Goal: Task Accomplishment & Management: Complete application form

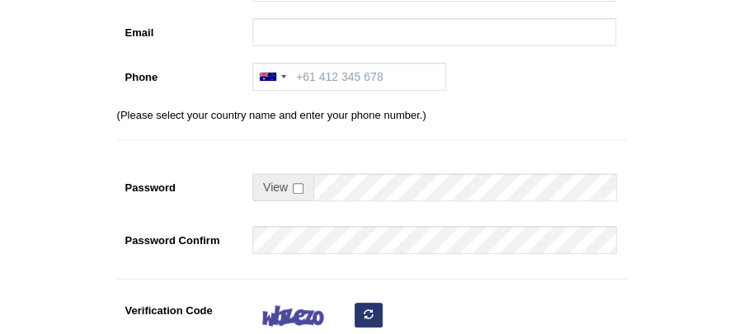
scroll to position [54, 0]
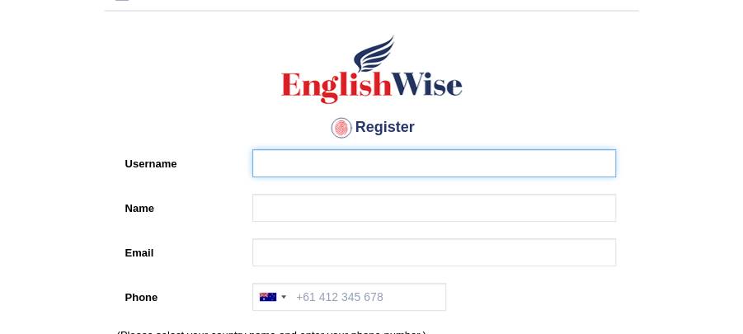
click at [373, 160] on input "Username" at bounding box center [433, 163] width 363 height 28
click at [373, 162] on input "Username" at bounding box center [433, 163] width 363 height 28
click at [366, 176] on input "Username" at bounding box center [433, 163] width 363 height 28
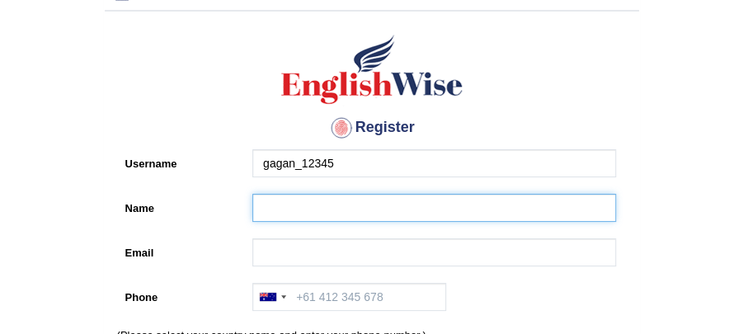
click at [304, 196] on input "Name" at bounding box center [433, 208] width 363 height 28
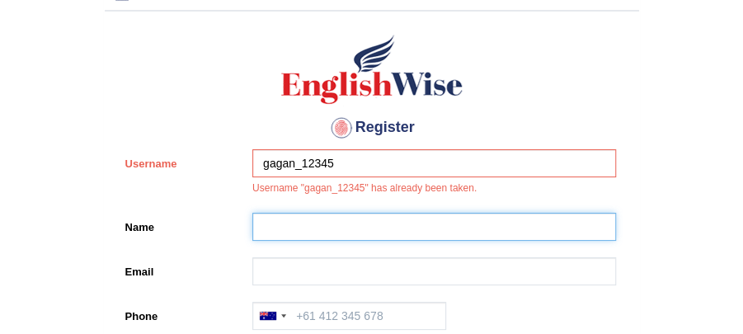
click at [417, 229] on input "Name" at bounding box center [433, 227] width 363 height 28
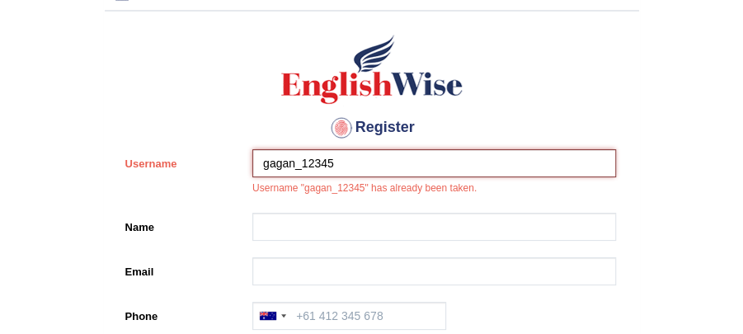
click at [440, 160] on input "gagan_12345" at bounding box center [433, 163] width 363 height 28
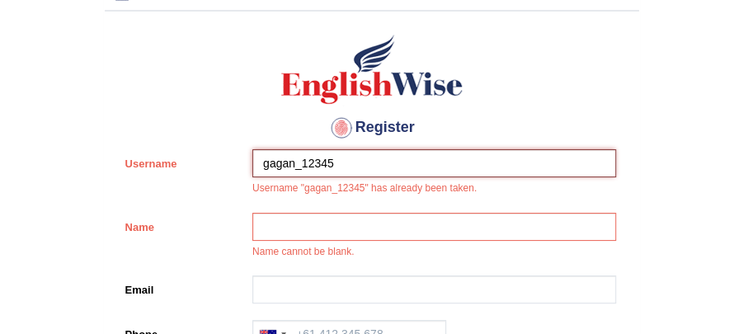
click at [293, 165] on input "gagan_12345" at bounding box center [433, 163] width 363 height 28
type input "gagandeep_12345"
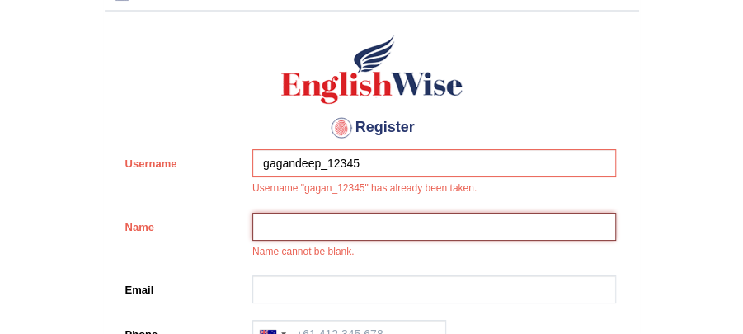
click at [551, 231] on input "Name" at bounding box center [433, 227] width 363 height 28
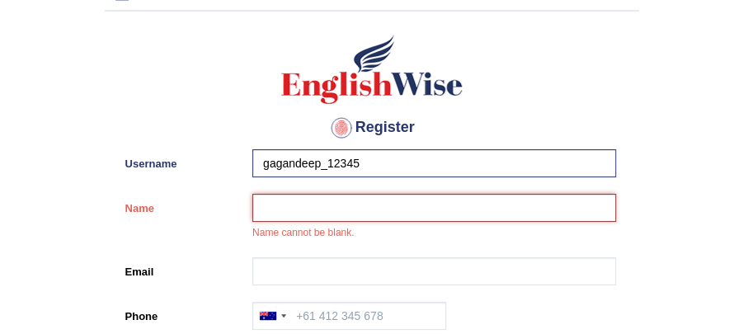
click at [483, 211] on input "Name" at bounding box center [433, 208] width 363 height 28
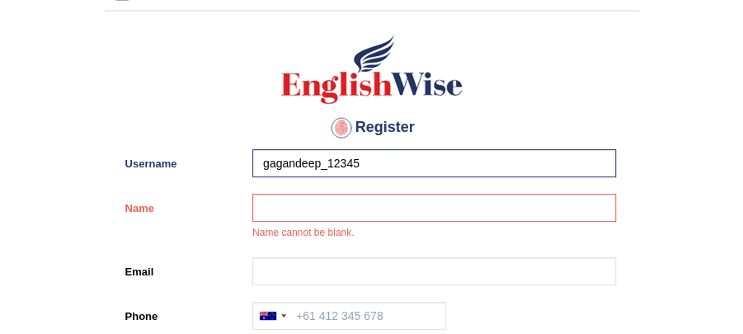
click at [492, 236] on div "Name cannot be blank." at bounding box center [430, 221] width 372 height 55
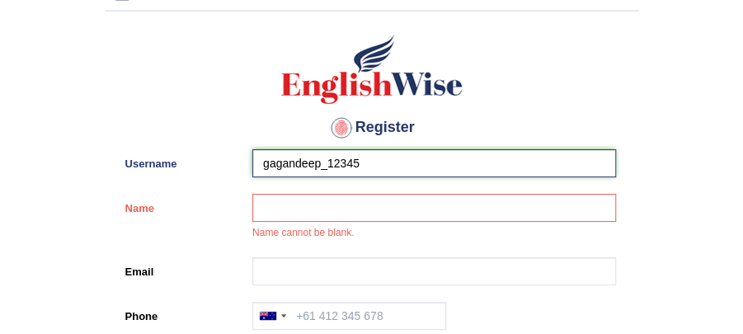
click at [355, 166] on input "gagandeep_12345" at bounding box center [433, 163] width 363 height 28
click at [366, 159] on input "gagandeep_12345" at bounding box center [433, 163] width 363 height 28
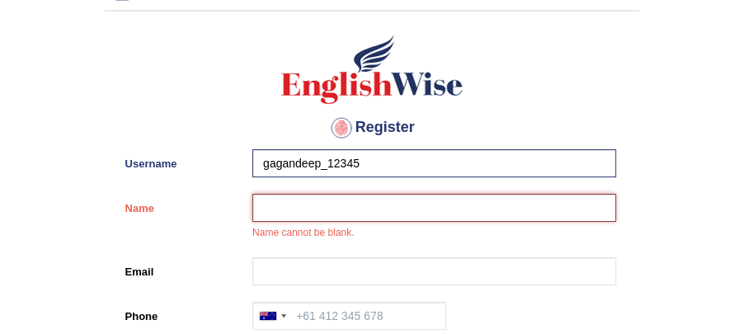
click at [326, 204] on input "Name" at bounding box center [433, 208] width 363 height 28
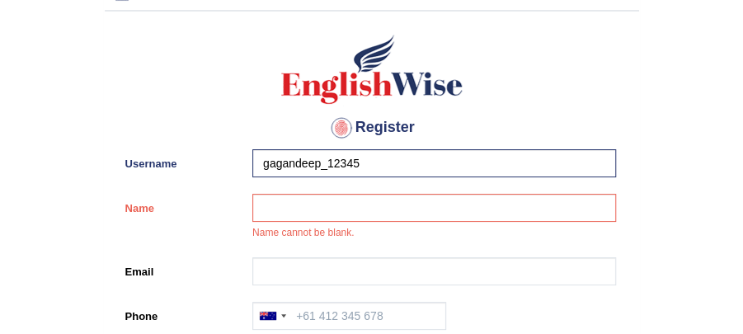
click at [239, 149] on label "Username" at bounding box center [181, 160] width 128 height 22
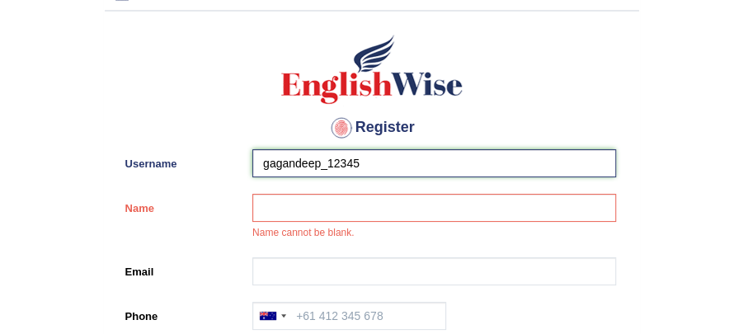
click at [252, 149] on input "gagandeep_12345" at bounding box center [433, 163] width 363 height 28
click at [267, 161] on input "gagandeep_12345" at bounding box center [433, 163] width 363 height 28
click at [264, 159] on input "gagandeep_12345" at bounding box center [433, 163] width 363 height 28
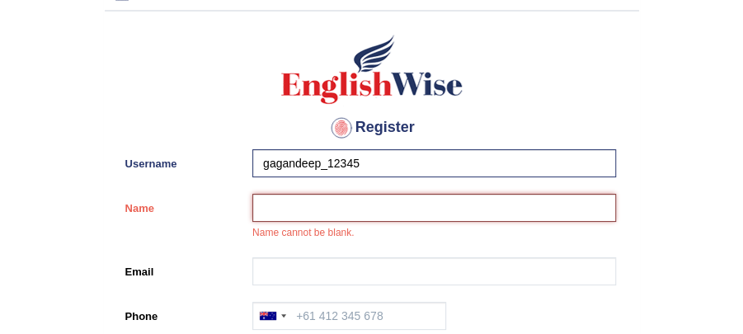
click at [273, 209] on input "Name" at bounding box center [433, 208] width 363 height 28
type input "gagan"
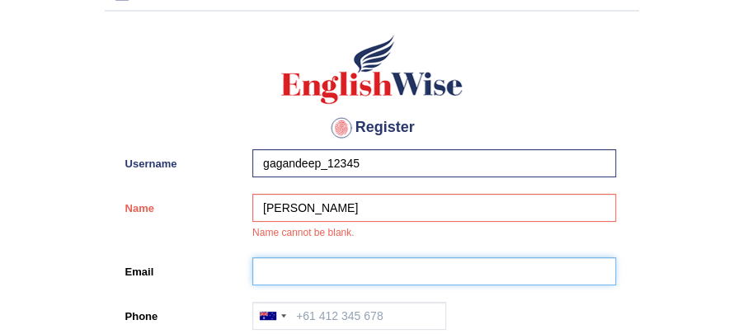
click at [502, 265] on input "Email" at bounding box center [433, 271] width 363 height 28
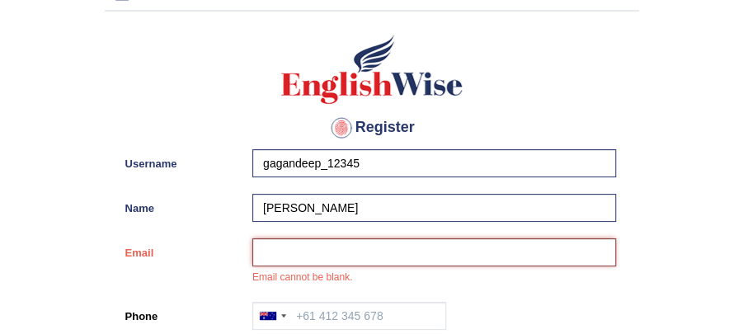
click at [310, 252] on input "Email" at bounding box center [433, 252] width 363 height 28
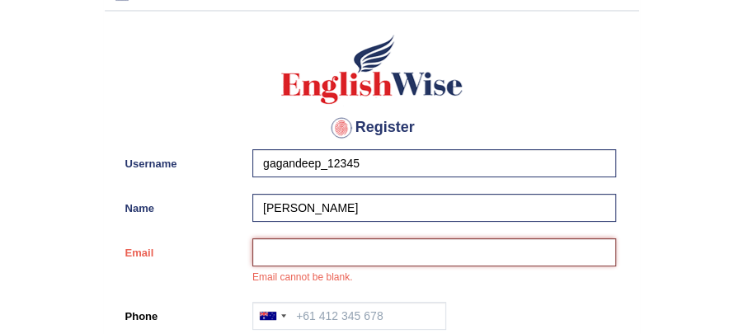
click at [359, 246] on input "Email" at bounding box center [433, 252] width 363 height 28
click at [374, 254] on input "Email" at bounding box center [433, 252] width 363 height 28
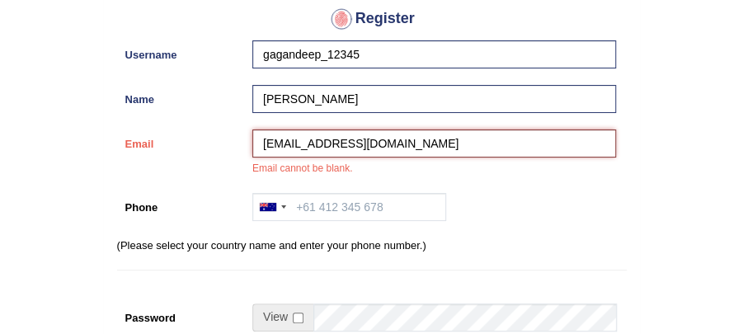
scroll to position [165, 0]
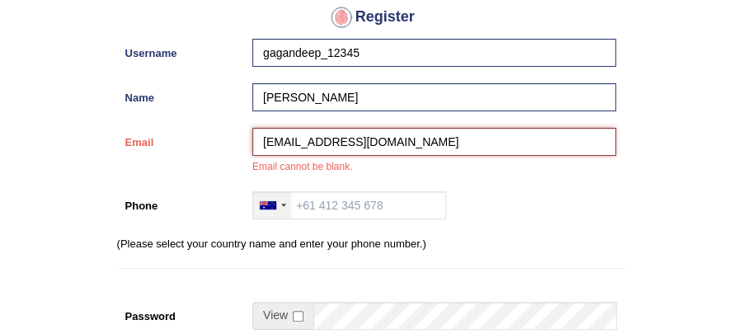
type input "gagnjot01234@gmail.com"
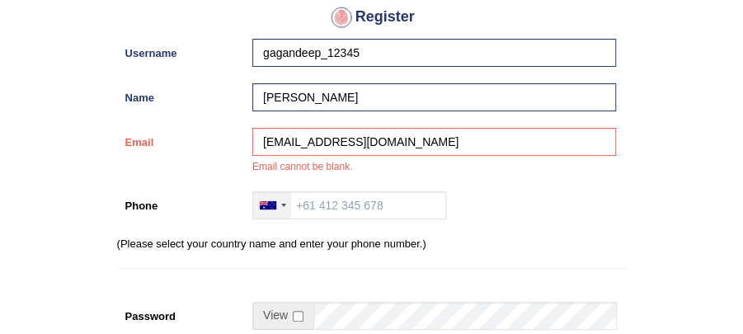
click at [279, 208] on div at bounding box center [272, 205] width 38 height 26
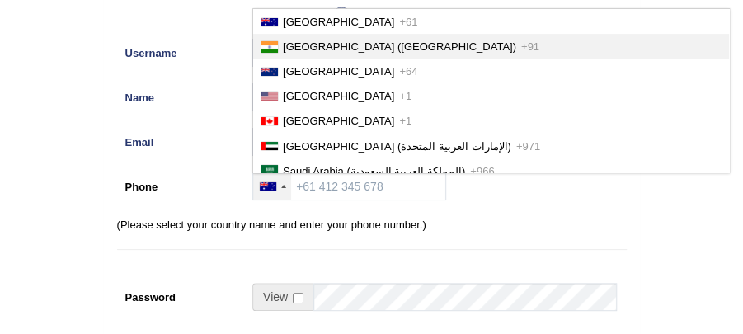
click at [328, 52] on li "India (भारत) +91" at bounding box center [491, 46] width 476 height 25
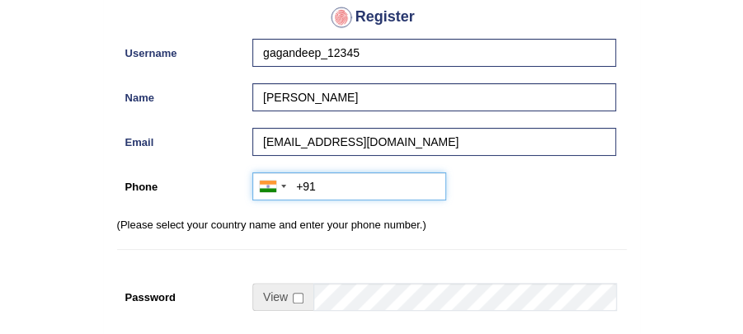
click at [328, 191] on input "+91" at bounding box center [349, 186] width 194 height 28
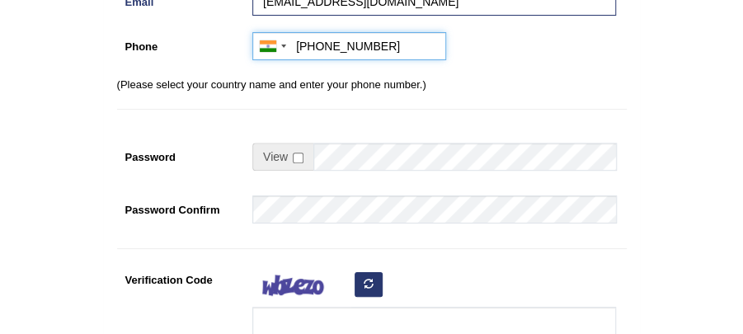
scroll to position [330, 0]
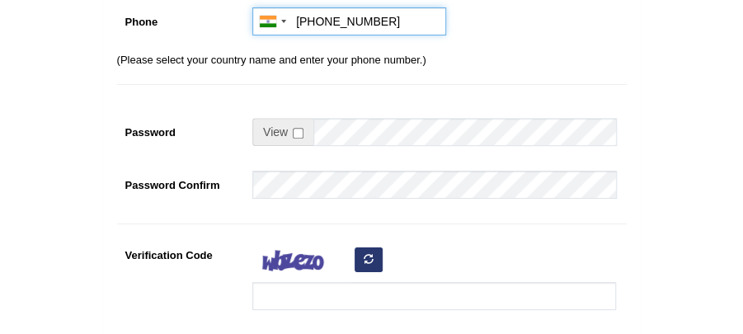
type input "+919888540619"
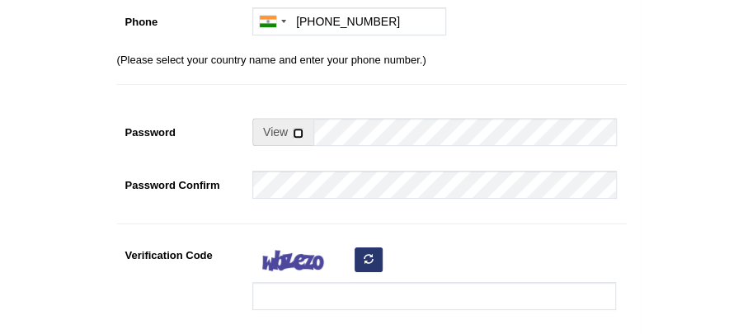
click at [296, 136] on input "checkbox" at bounding box center [298, 133] width 11 height 11
checkbox input "true"
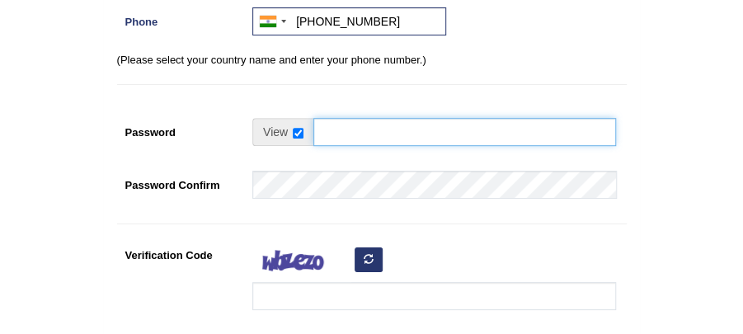
click at [329, 124] on input "Password" at bounding box center [464, 132] width 303 height 28
type input "gagan12345"
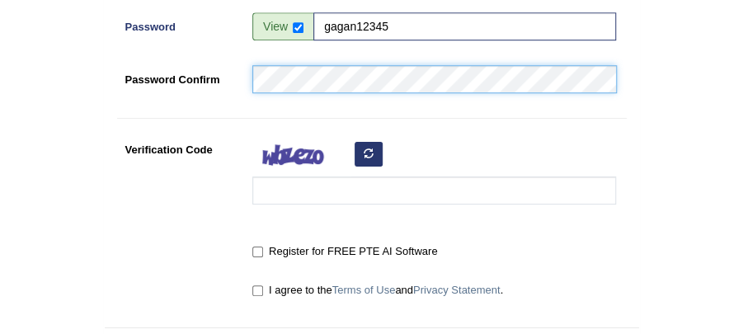
scroll to position [439, 0]
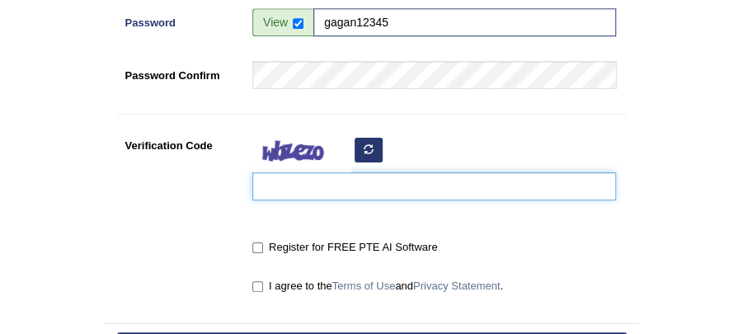
click at [297, 194] on input "Verification Code" at bounding box center [433, 186] width 363 height 28
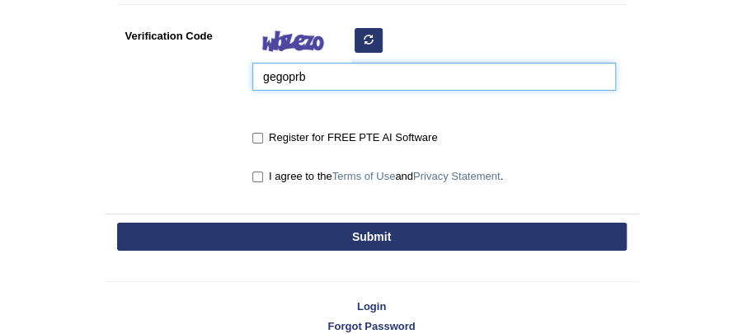
scroll to position [549, 0]
type input "gegoprb"
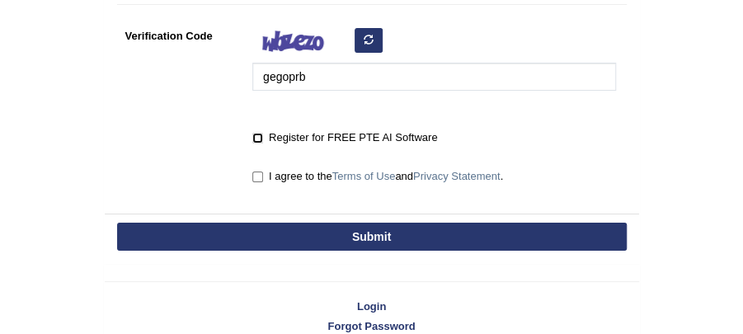
click at [258, 141] on input "Register for FREE PTE AI Software" at bounding box center [257, 138] width 11 height 11
checkbox input "true"
click at [256, 173] on input "I agree to the Terms of Use and Privacy Statement ." at bounding box center [257, 176] width 11 height 11
checkbox input "true"
click at [369, 232] on button "Submit" at bounding box center [371, 237] width 509 height 28
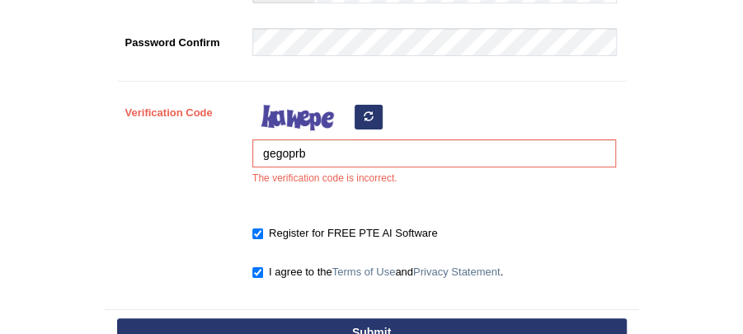
scroll to position [549, 0]
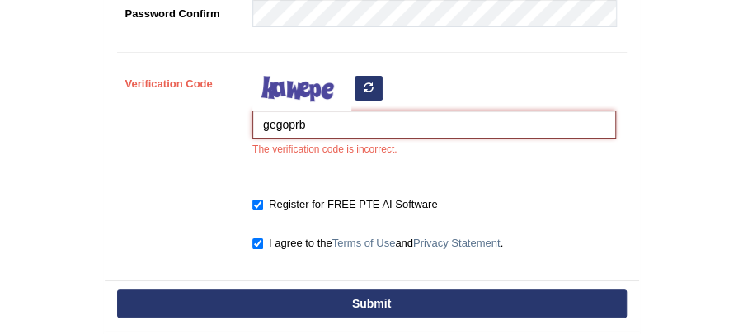
click at [297, 122] on input "gegoprb" at bounding box center [433, 124] width 363 height 28
click at [340, 131] on input "gegopnb" at bounding box center [433, 124] width 363 height 28
type input "gegopnb"
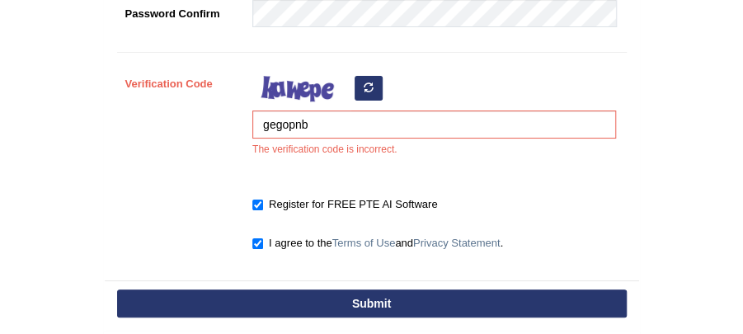
click at [361, 293] on button "Submit" at bounding box center [371, 303] width 509 height 28
type input "+919888540619"
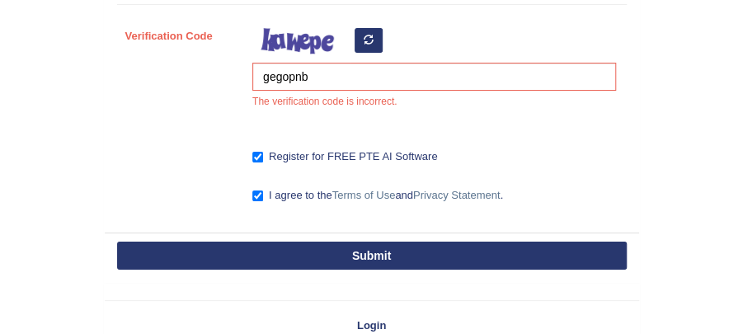
scroll to position [501, 0]
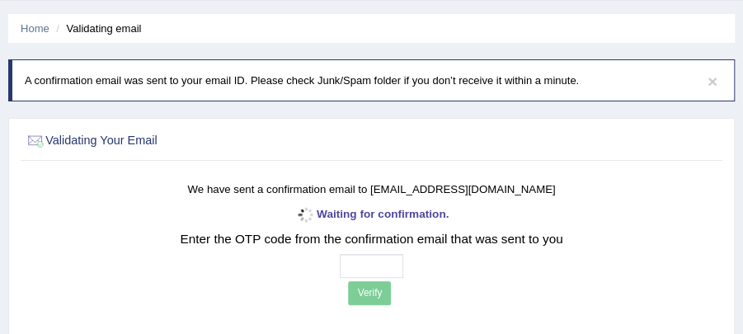
scroll to position [110, 0]
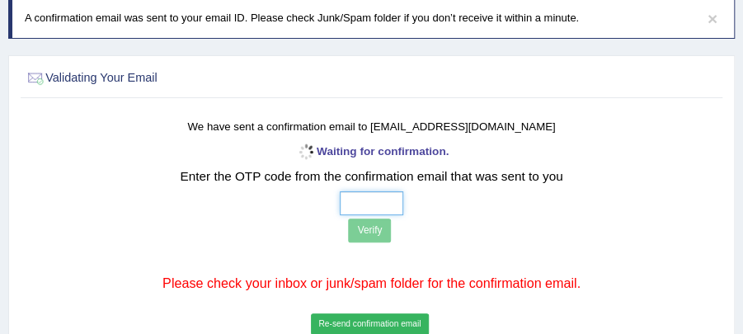
click at [373, 198] on input "text" at bounding box center [371, 203] width 63 height 24
type input "5 6 0 2"
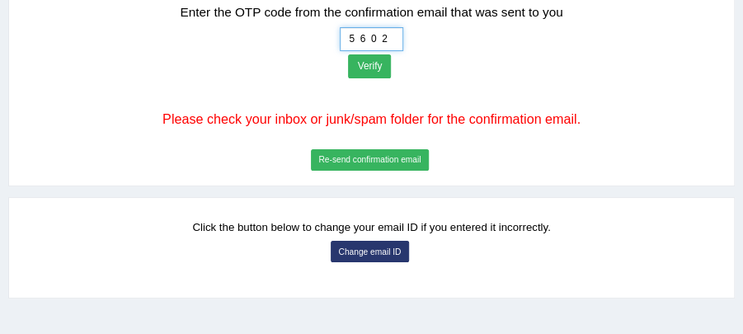
scroll to position [274, 0]
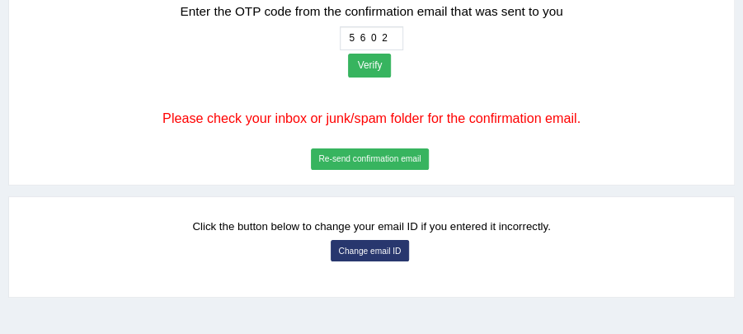
click at [371, 67] on button "Verify" at bounding box center [369, 66] width 43 height 24
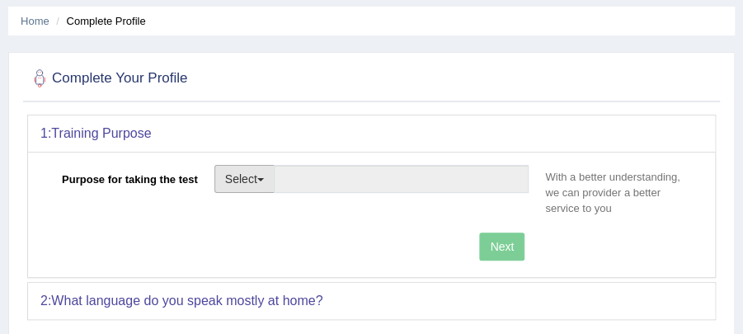
click at [262, 179] on span "button" at bounding box center [260, 179] width 7 height 3
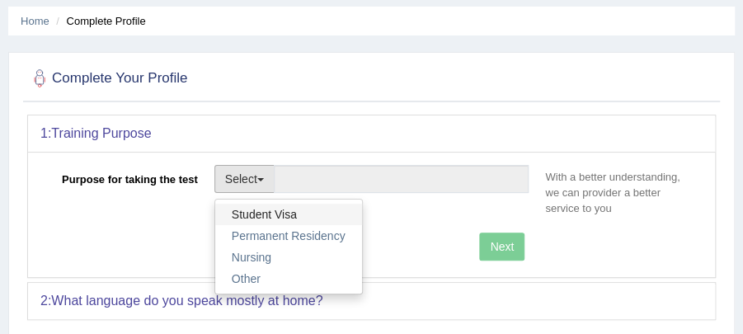
click at [307, 213] on link "Student Visa" at bounding box center [288, 214] width 147 height 21
type input "Student Visa"
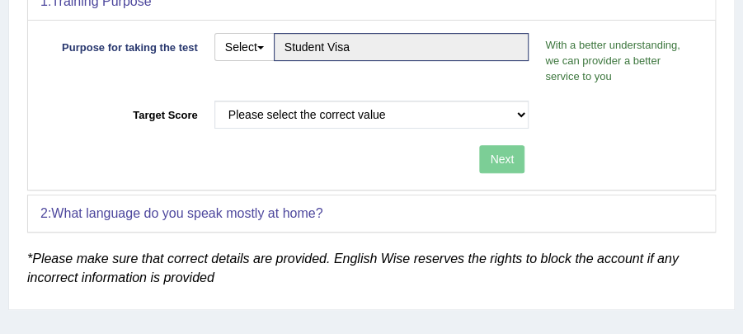
scroll to position [274, 0]
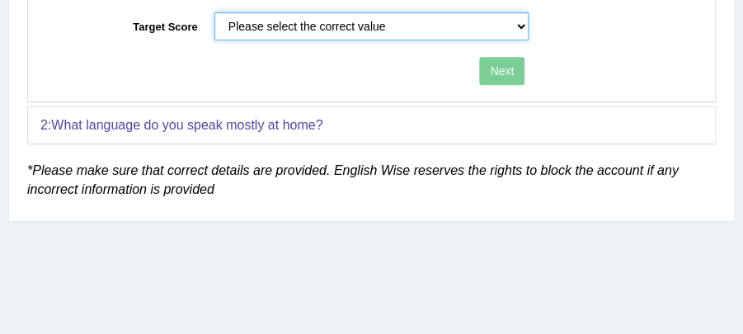
click at [519, 21] on select "Please select the correct value 50 (6 bands) 58 (6.5 bands) 65 (7 bands) 79 (8 …" at bounding box center [371, 26] width 315 height 28
select select "79"
click at [214, 12] on select "Please select the correct value 50 (6 bands) 58 (6.5 bands) 65 (7 bands) 79 (8 …" at bounding box center [371, 26] width 315 height 28
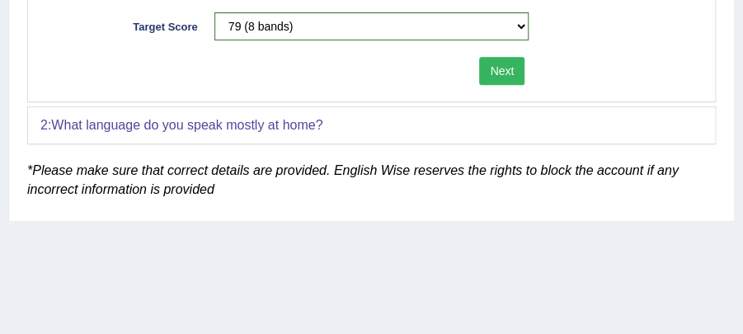
click at [501, 64] on button "Next" at bounding box center [501, 71] width 45 height 28
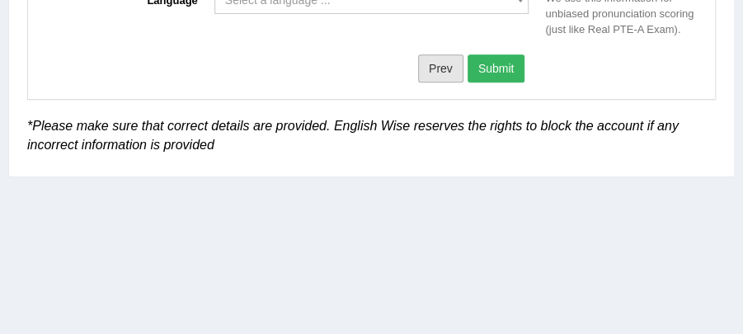
scroll to position [219, 0]
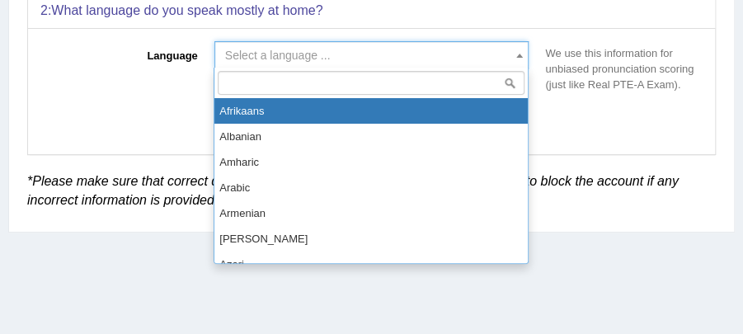
click at [363, 59] on span "Select a language ..." at bounding box center [367, 55] width 284 height 16
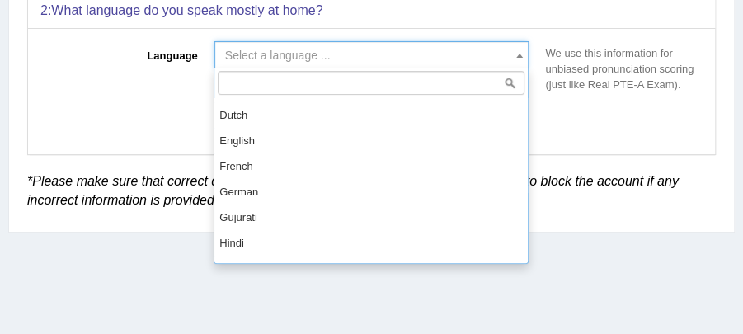
scroll to position [575, 0]
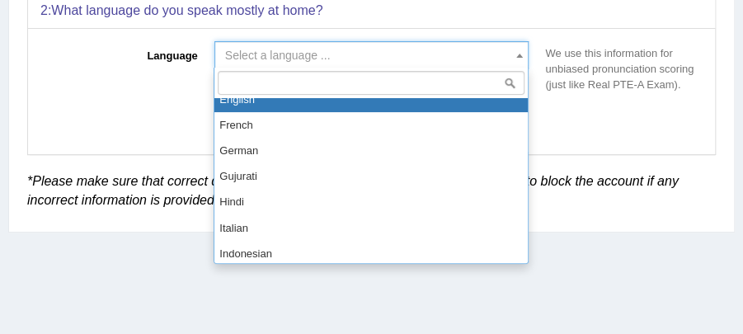
select select "English"
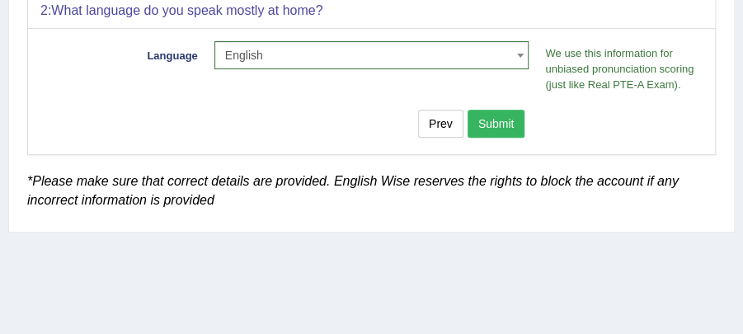
click at [483, 117] on button "Submit" at bounding box center [496, 124] width 58 height 28
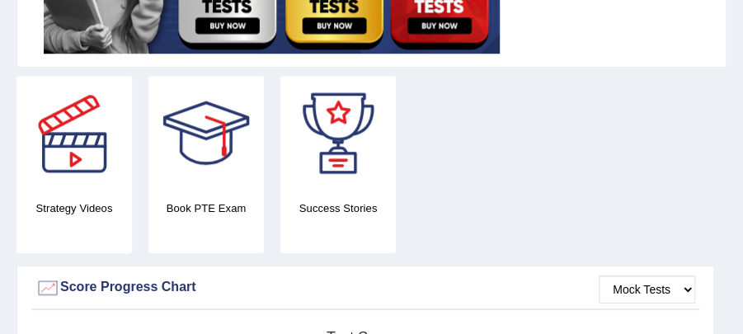
scroll to position [549, 0]
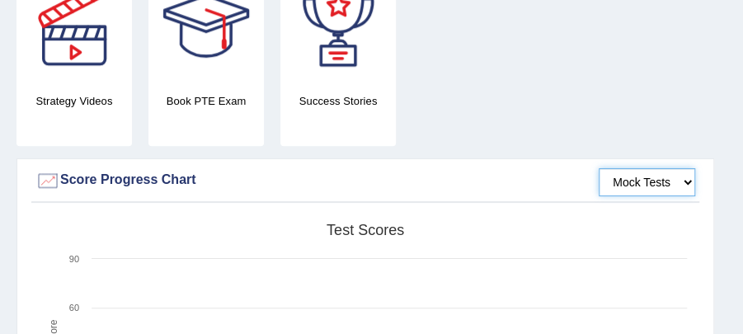
click at [664, 182] on select "Mock Tests" at bounding box center [646, 182] width 96 height 28
click at [598, 168] on select "Mock Tests" at bounding box center [646, 182] width 96 height 28
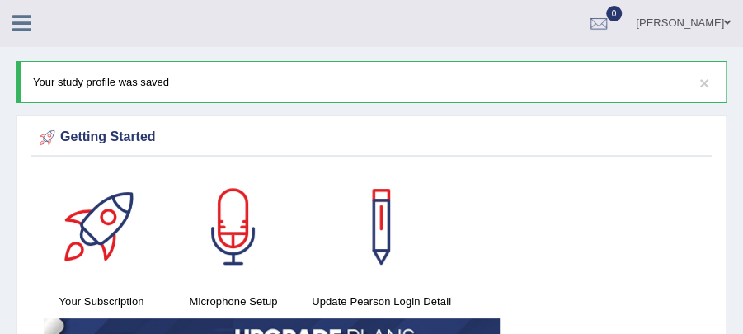
scroll to position [0, 0]
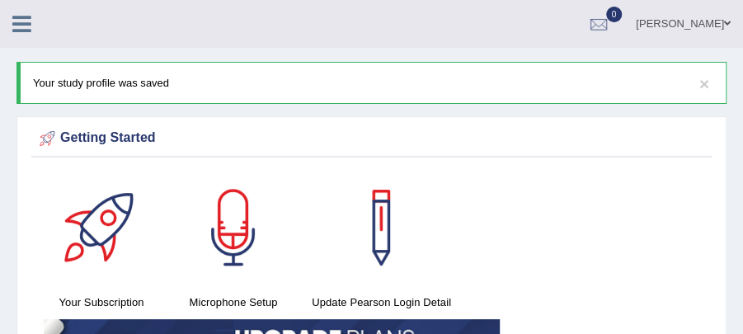
click at [20, 31] on icon at bounding box center [21, 23] width 19 height 21
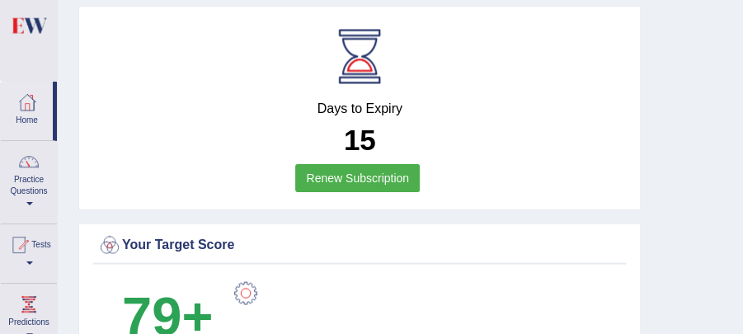
scroll to position [1044, 0]
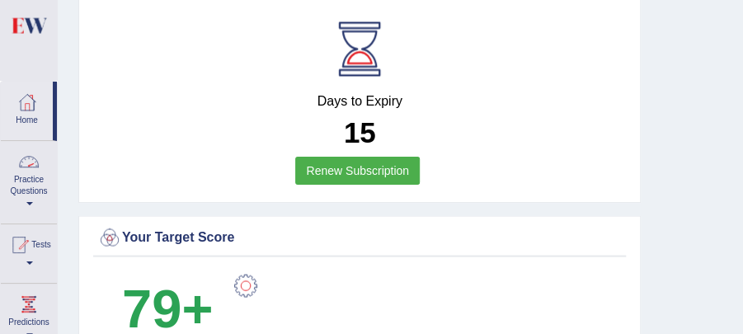
drag, startPoint x: 54, startPoint y: 134, endPoint x: 50, endPoint y: 219, distance: 85.8
click at [50, 219] on ul "Home Practice Questions Speaking Practice Read Aloud Repeat Sentence Describe I…" at bounding box center [29, 319] width 56 height 474
click at [26, 245] on div at bounding box center [19, 244] width 25 height 25
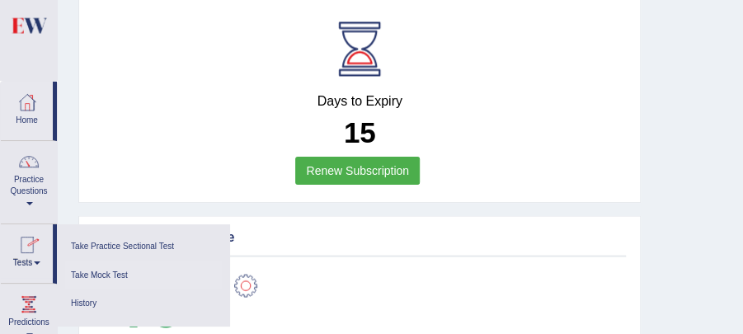
click at [125, 270] on link "Take Mock Test" at bounding box center [143, 275] width 157 height 29
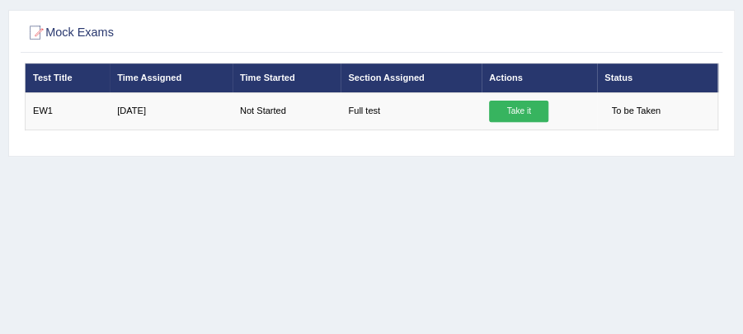
scroll to position [165, 0]
